Goal: Communication & Community: Answer question/provide support

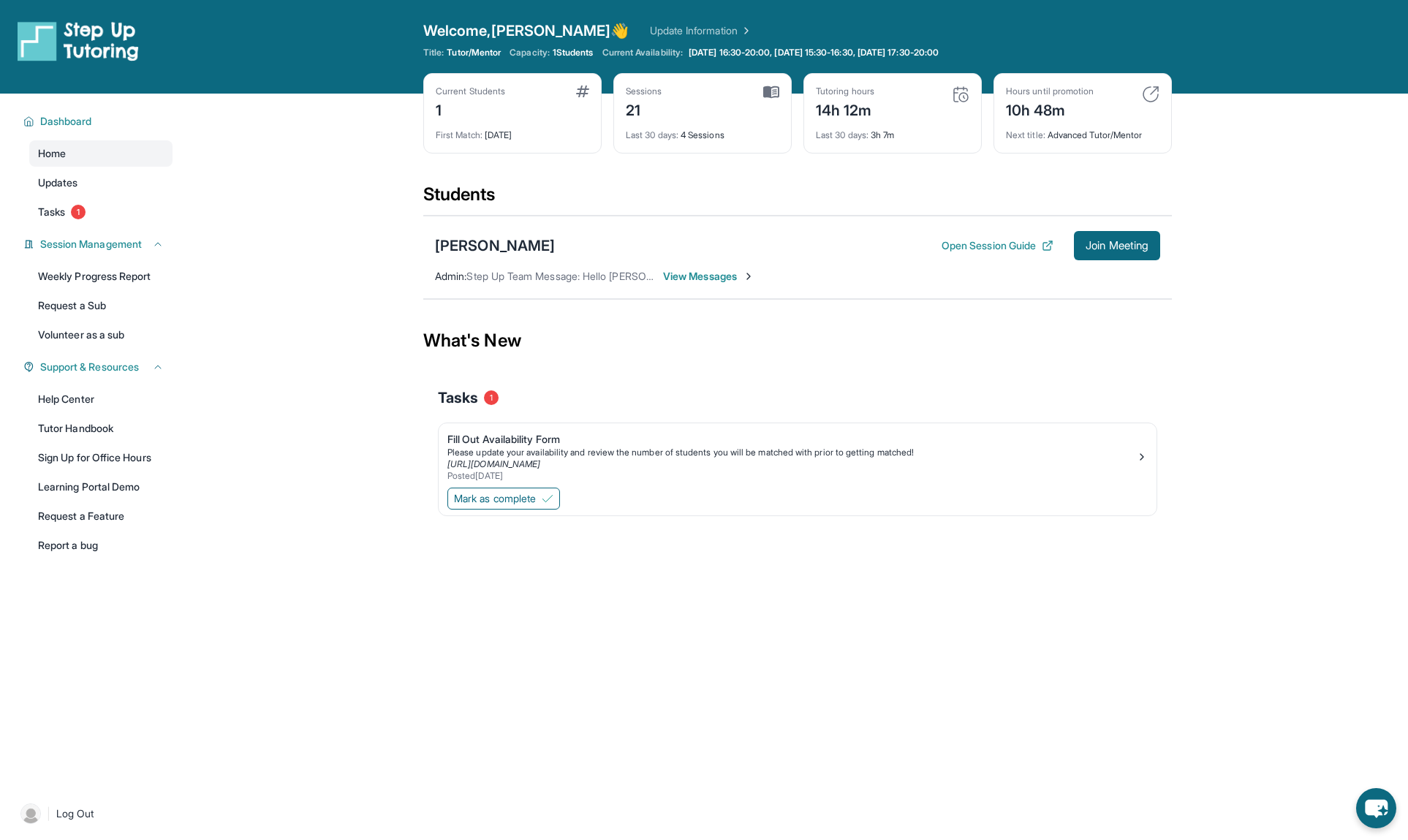
click at [708, 275] on span "View Messages" at bounding box center [708, 276] width 92 height 15
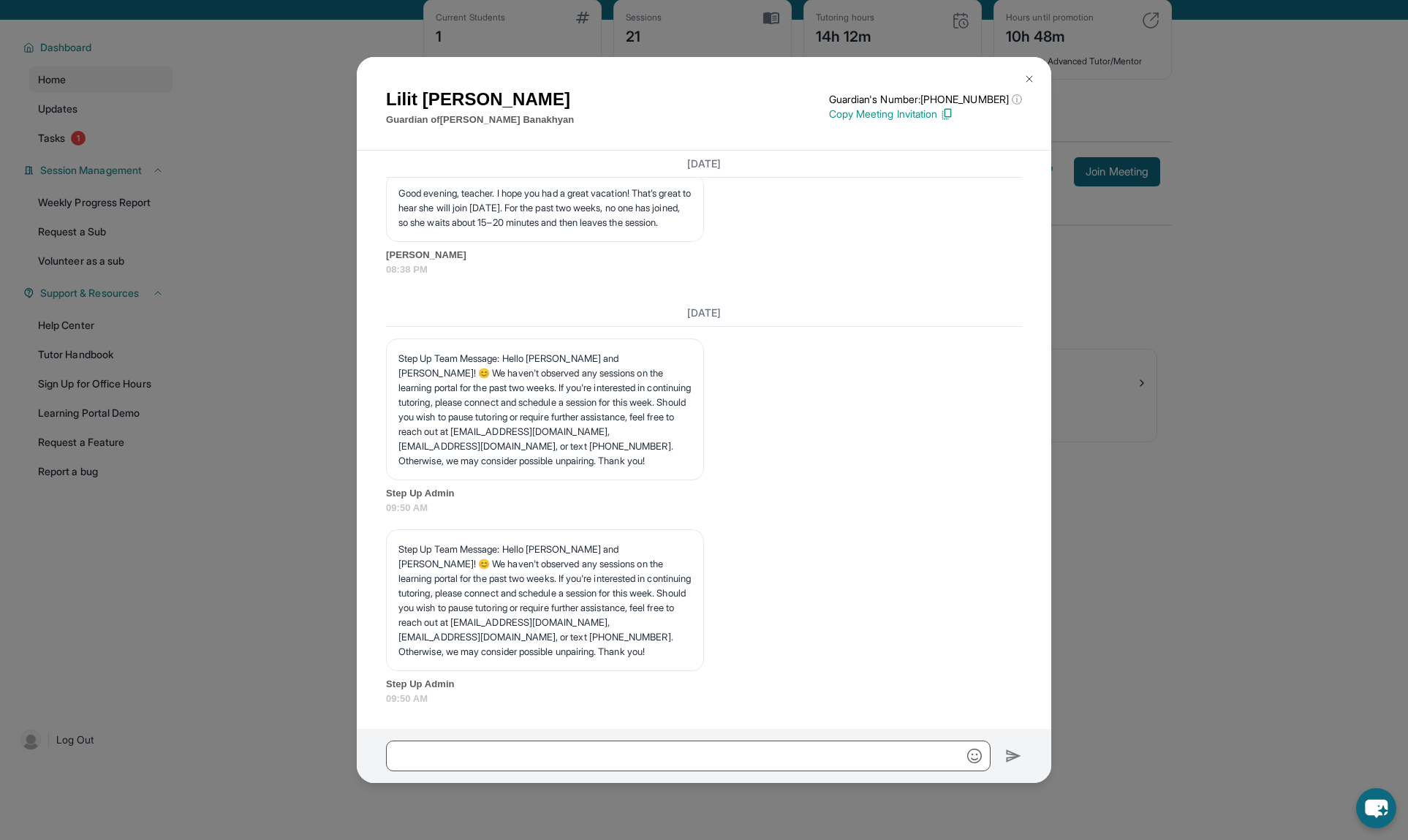
scroll to position [93, 0]
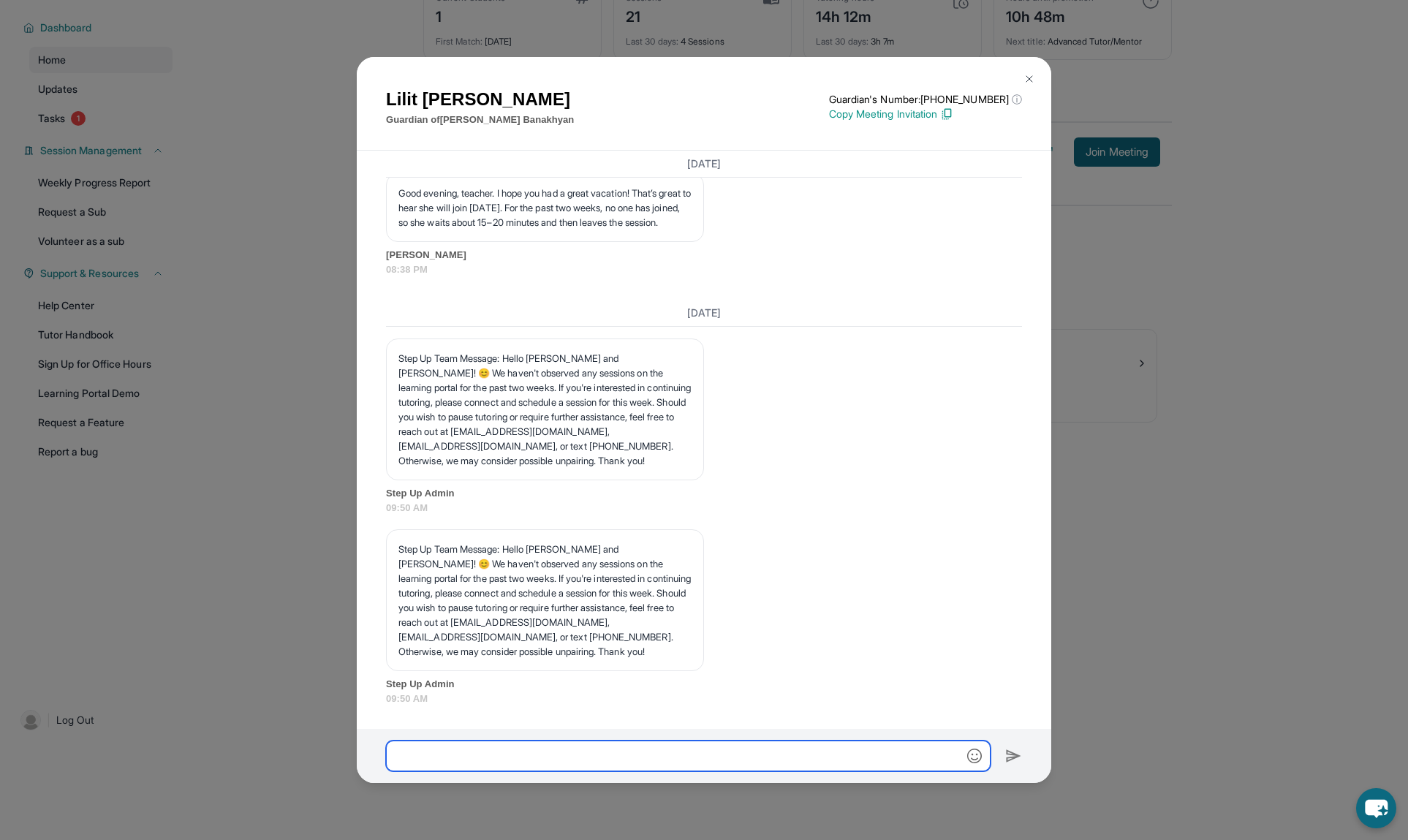
click at [425, 754] on input "text" at bounding box center [688, 756] width 605 height 31
type input "**********"
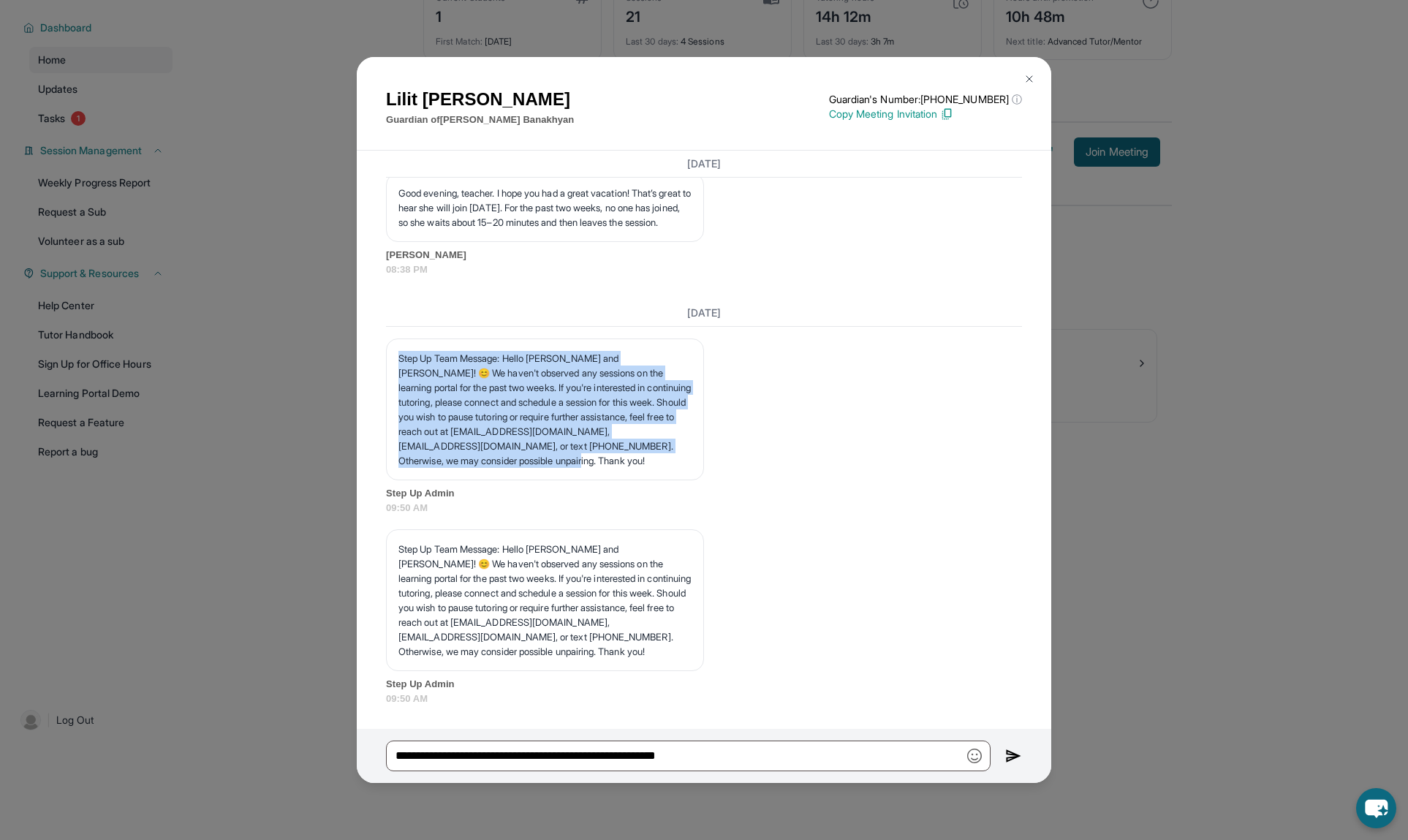
drag, startPoint x: 399, startPoint y: 450, endPoint x: 641, endPoint y: 536, distance: 256.8
click at [682, 468] on p "Step Up Team Message: Hello [PERSON_NAME] and [PERSON_NAME]! 😊 We haven't obser…" at bounding box center [545, 409] width 293 height 117
copy p "Step Up Team Message: Hello [PERSON_NAME] and [PERSON_NAME]! 😊 We haven't obser…"
click at [1010, 756] on img at bounding box center [1013, 755] width 17 height 17
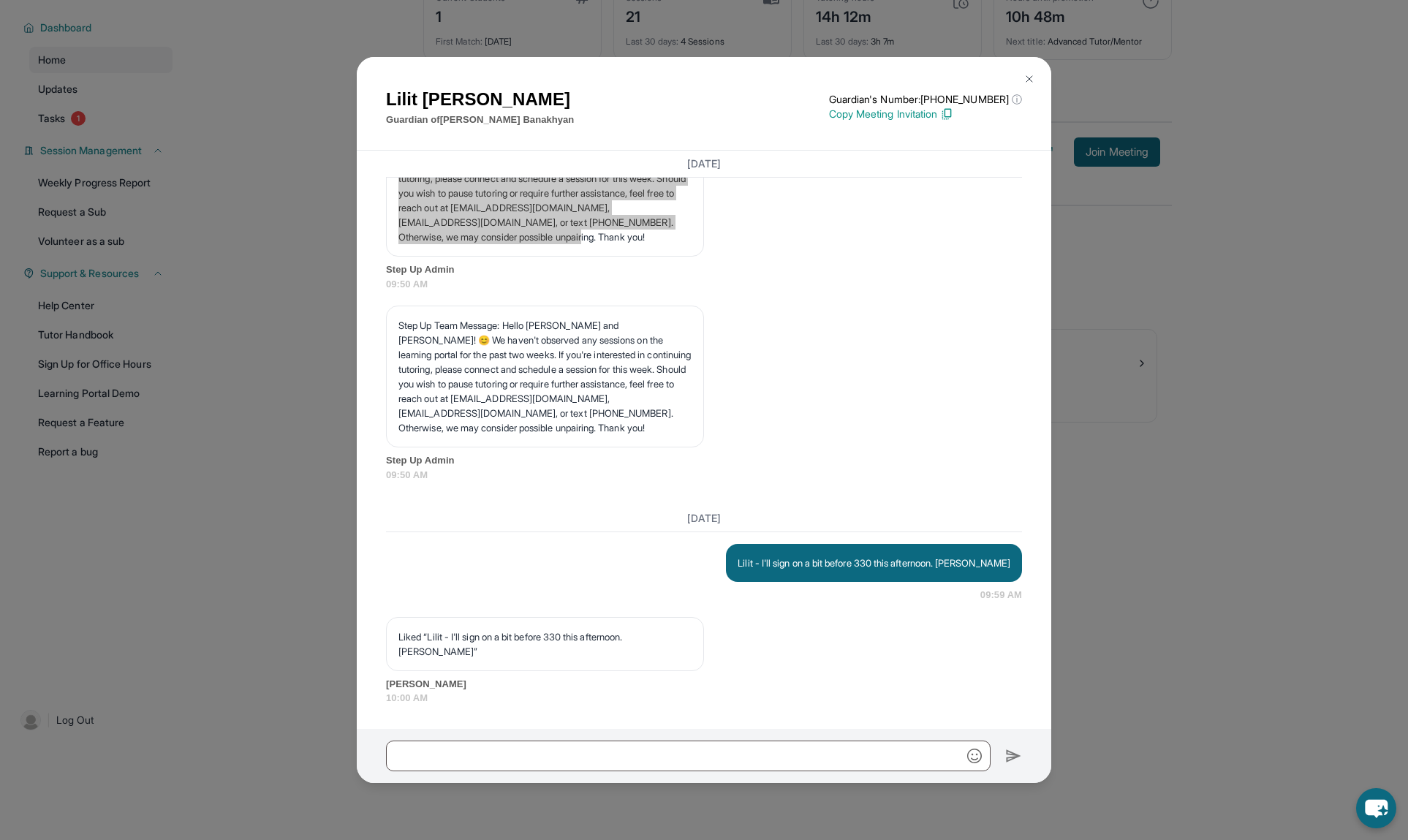
scroll to position [11030, 0]
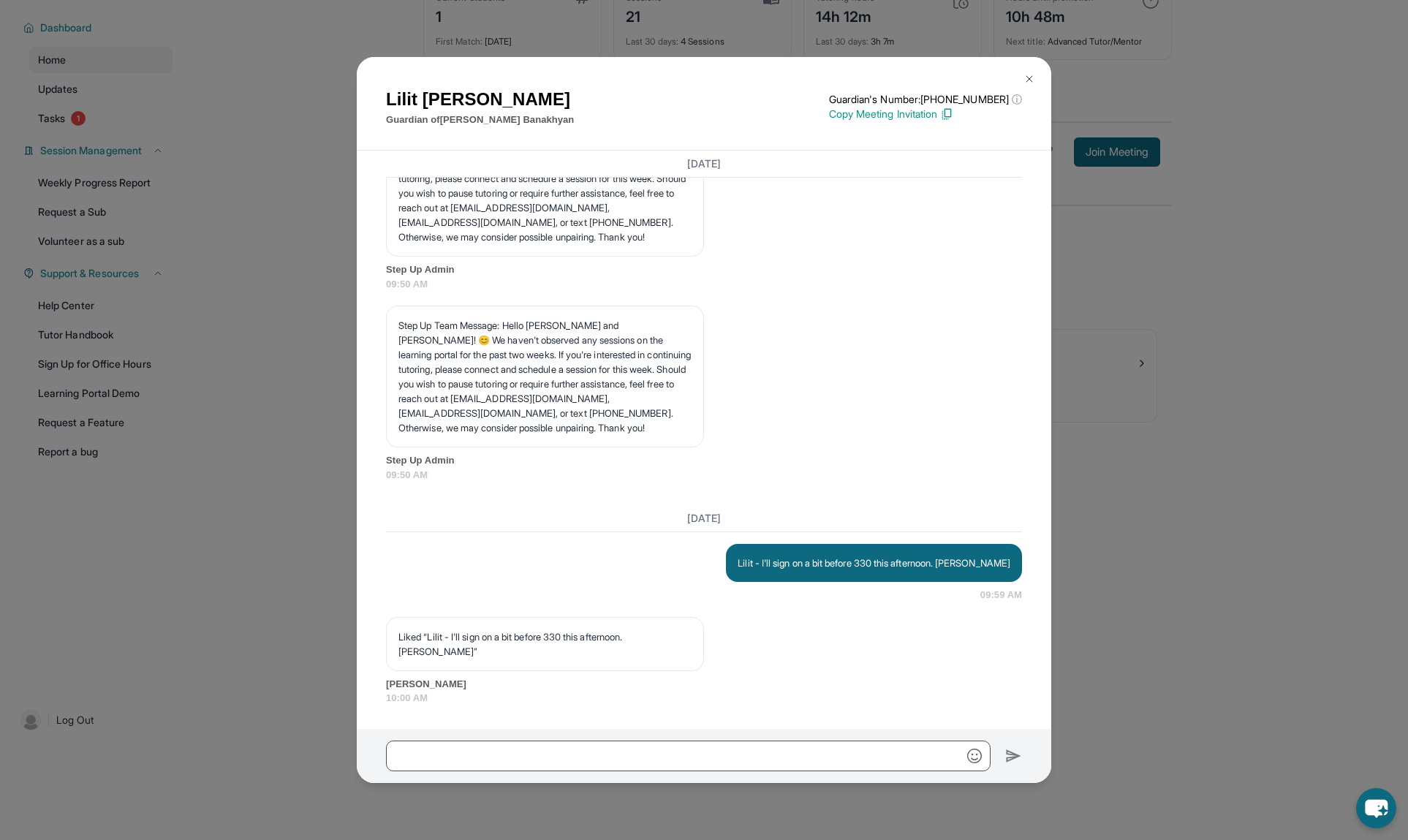
click at [727, 634] on div "Liked “Lilit - I'll sign on a bit before 330 this afternoon. [PERSON_NAME]” [PE…" at bounding box center [704, 661] width 636 height 88
click at [1027, 79] on img at bounding box center [1029, 79] width 11 height 11
